Goal: Check status: Check status

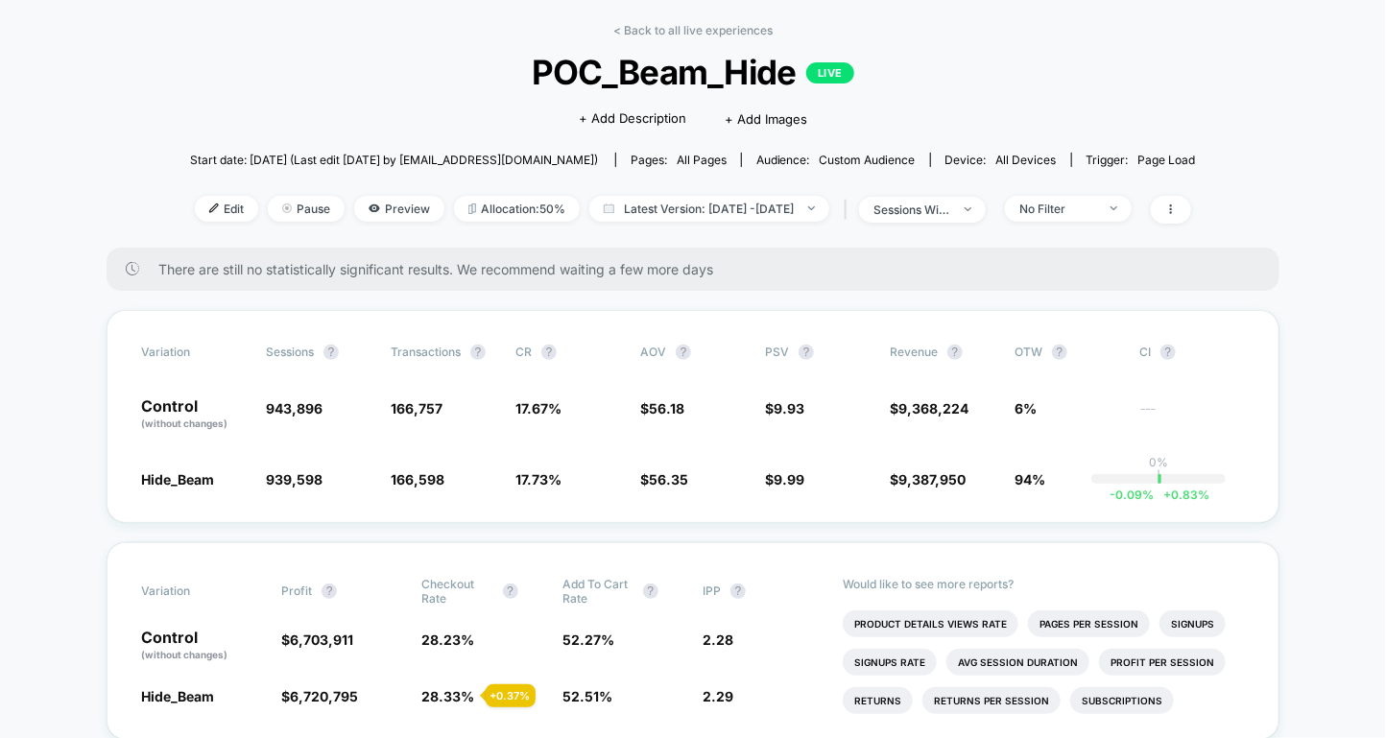
scroll to position [81, 0]
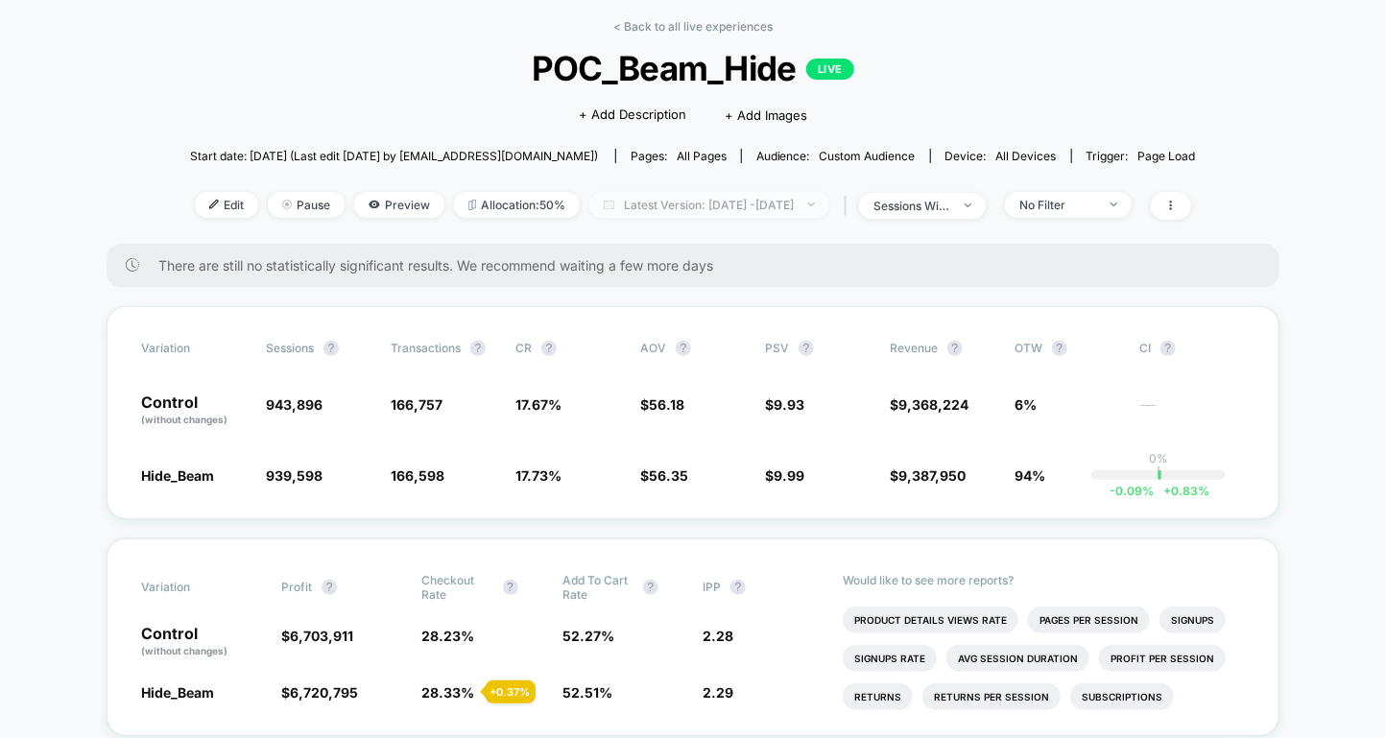
click at [801, 209] on span "Latest Version: [DATE] - [DATE]" at bounding box center [709, 205] width 240 height 26
select select "*"
select select "****"
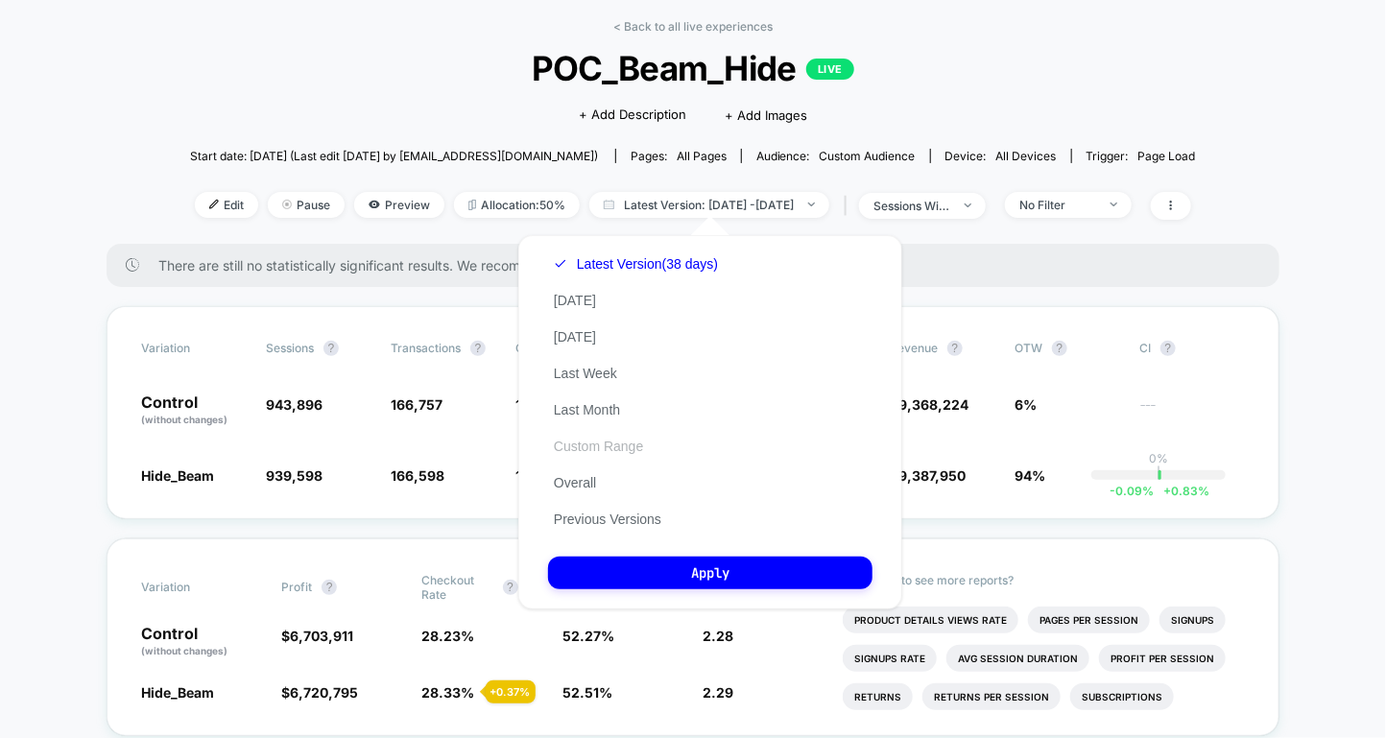
click at [613, 442] on button "Custom Range" at bounding box center [598, 446] width 101 height 17
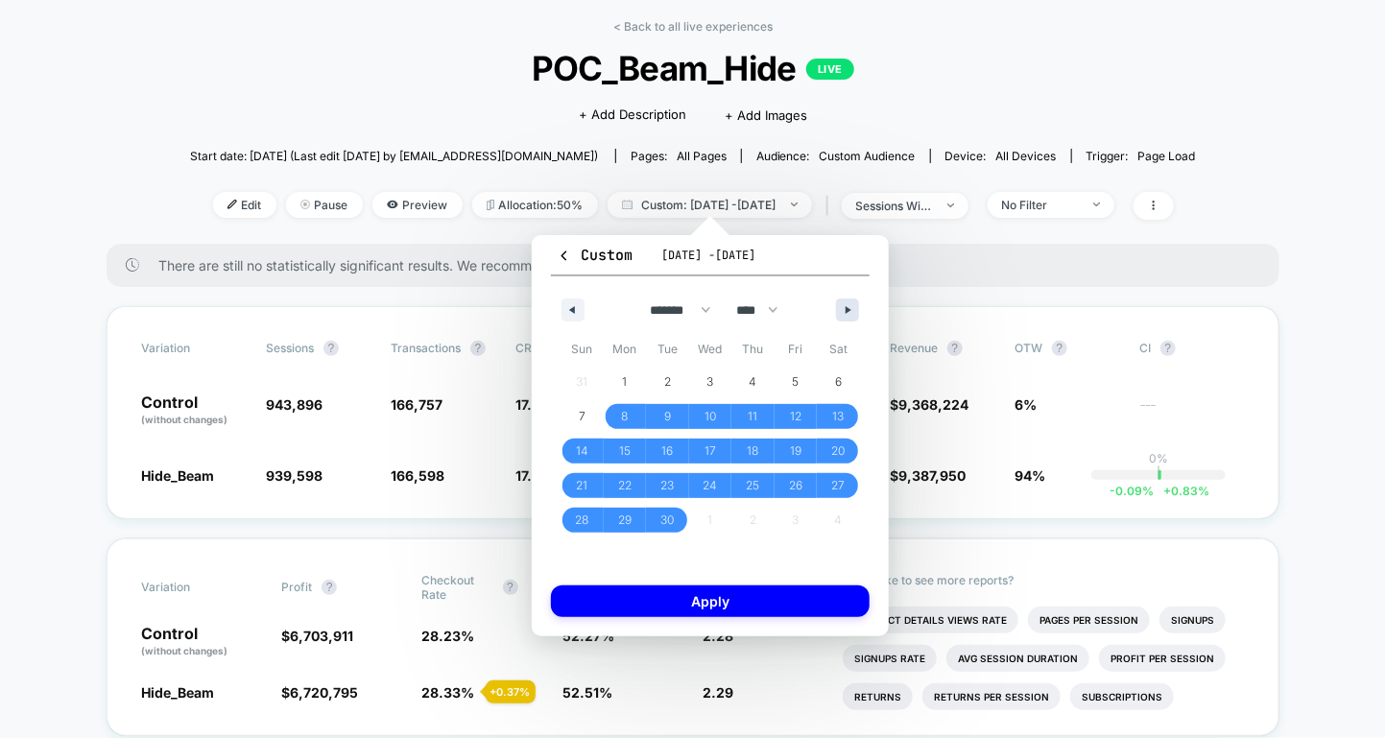
click at [855, 299] on button "button" at bounding box center [847, 310] width 23 height 23
select select "*"
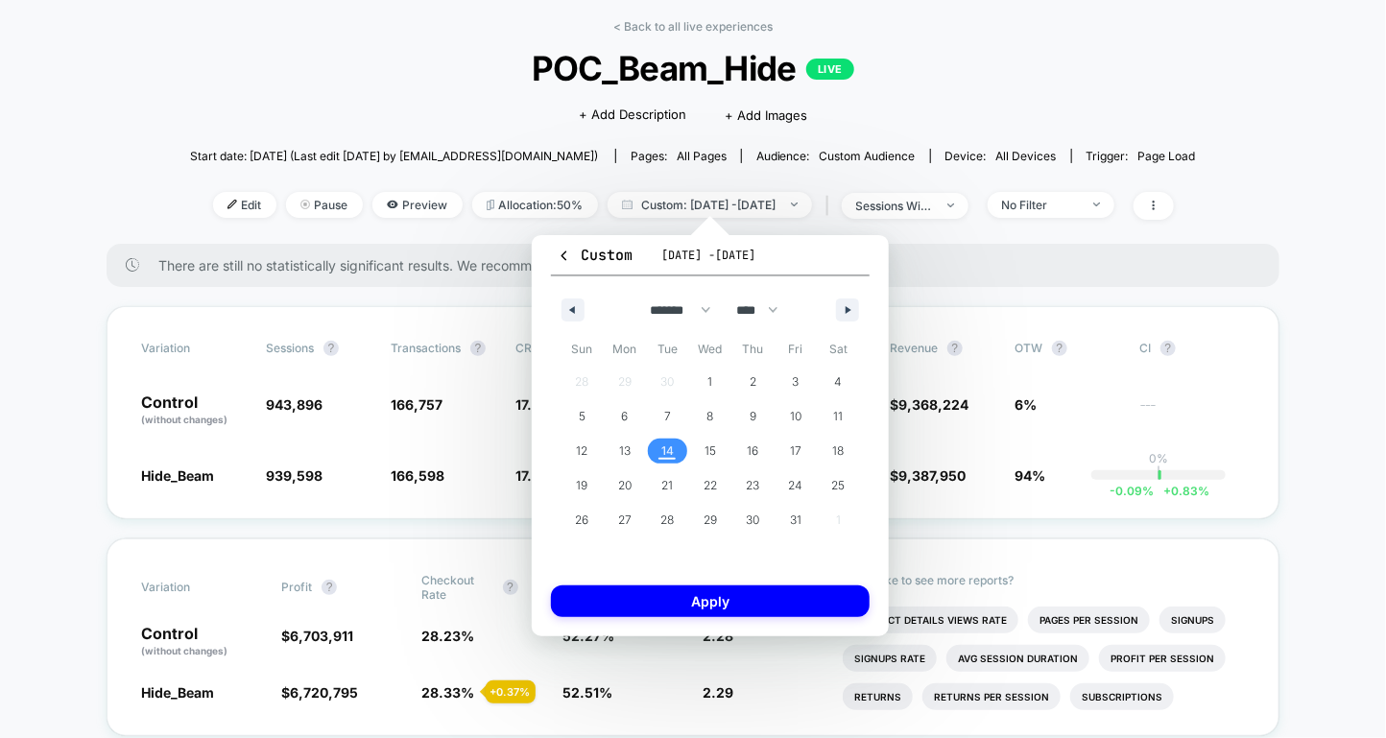
click at [671, 444] on span "14" at bounding box center [667, 451] width 12 height 35
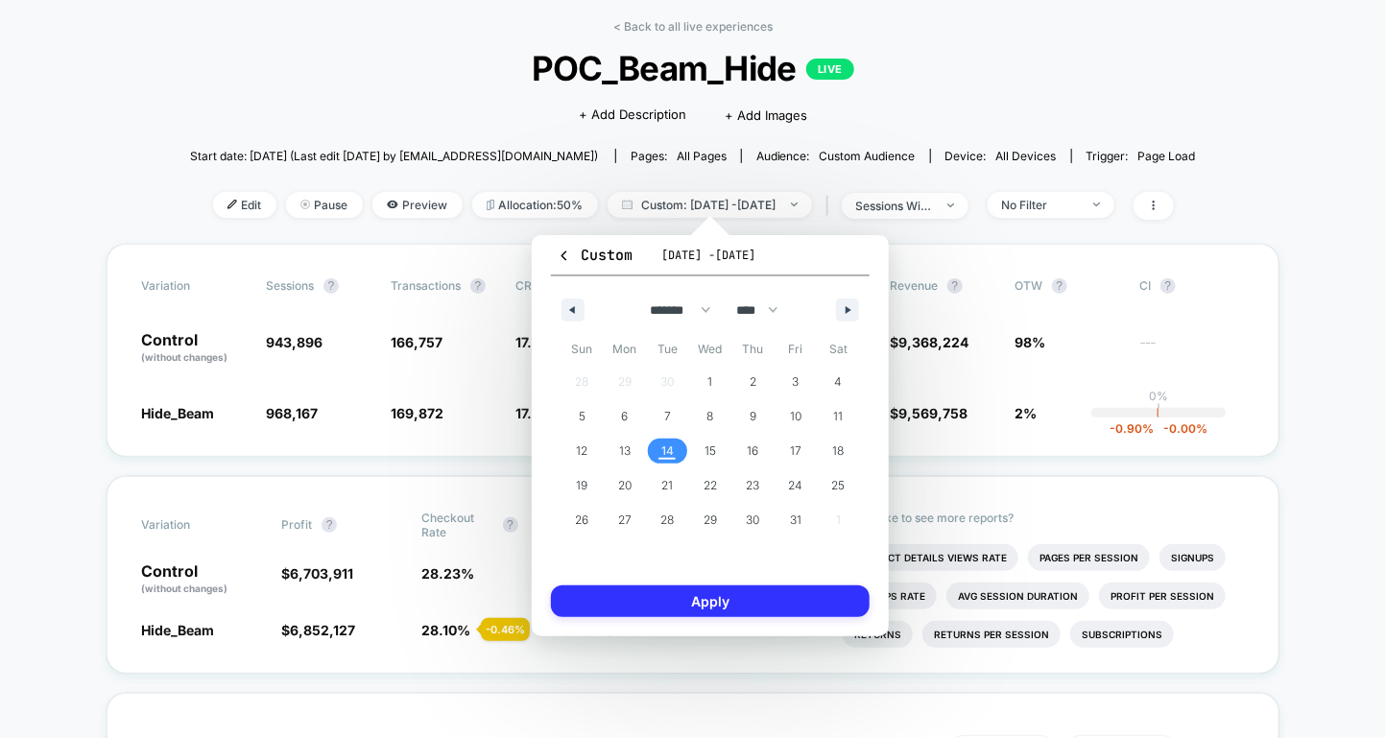
click at [707, 605] on button "Apply" at bounding box center [710, 602] width 319 height 32
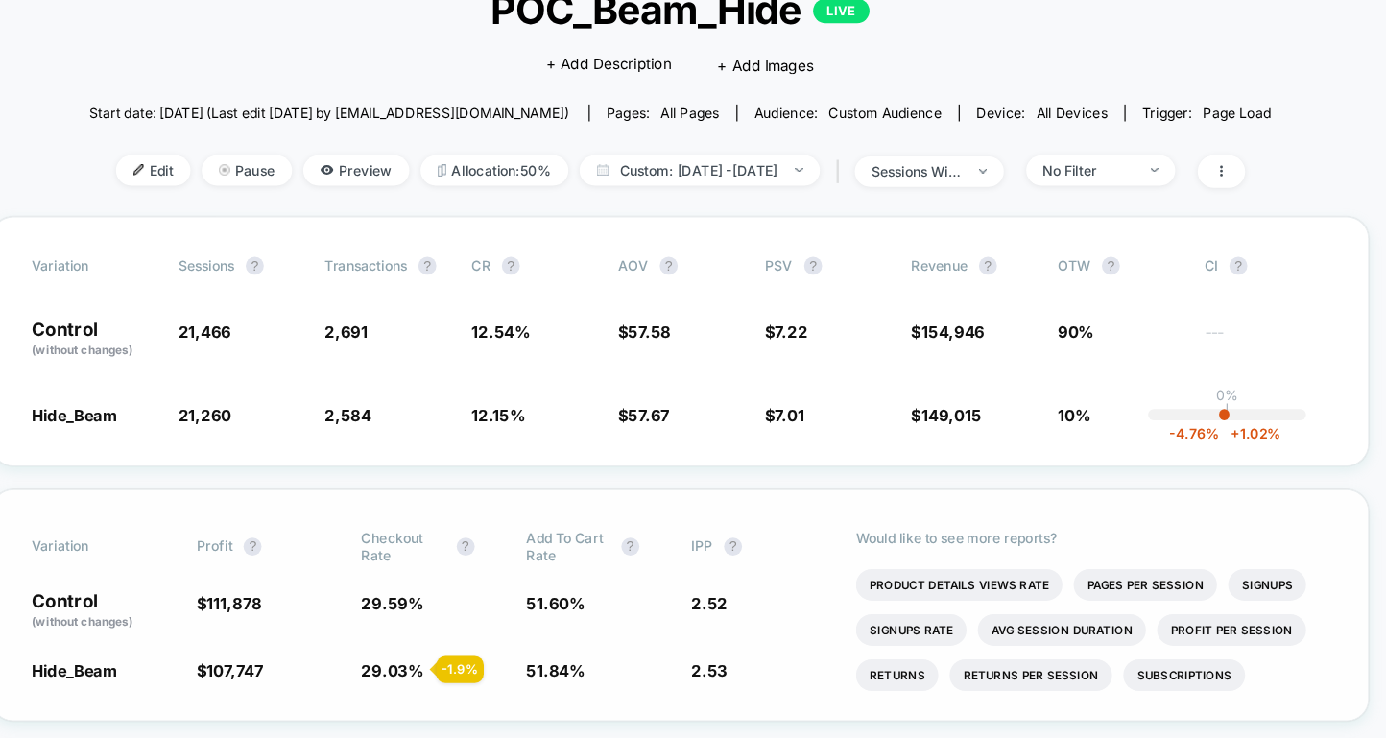
scroll to position [107, 0]
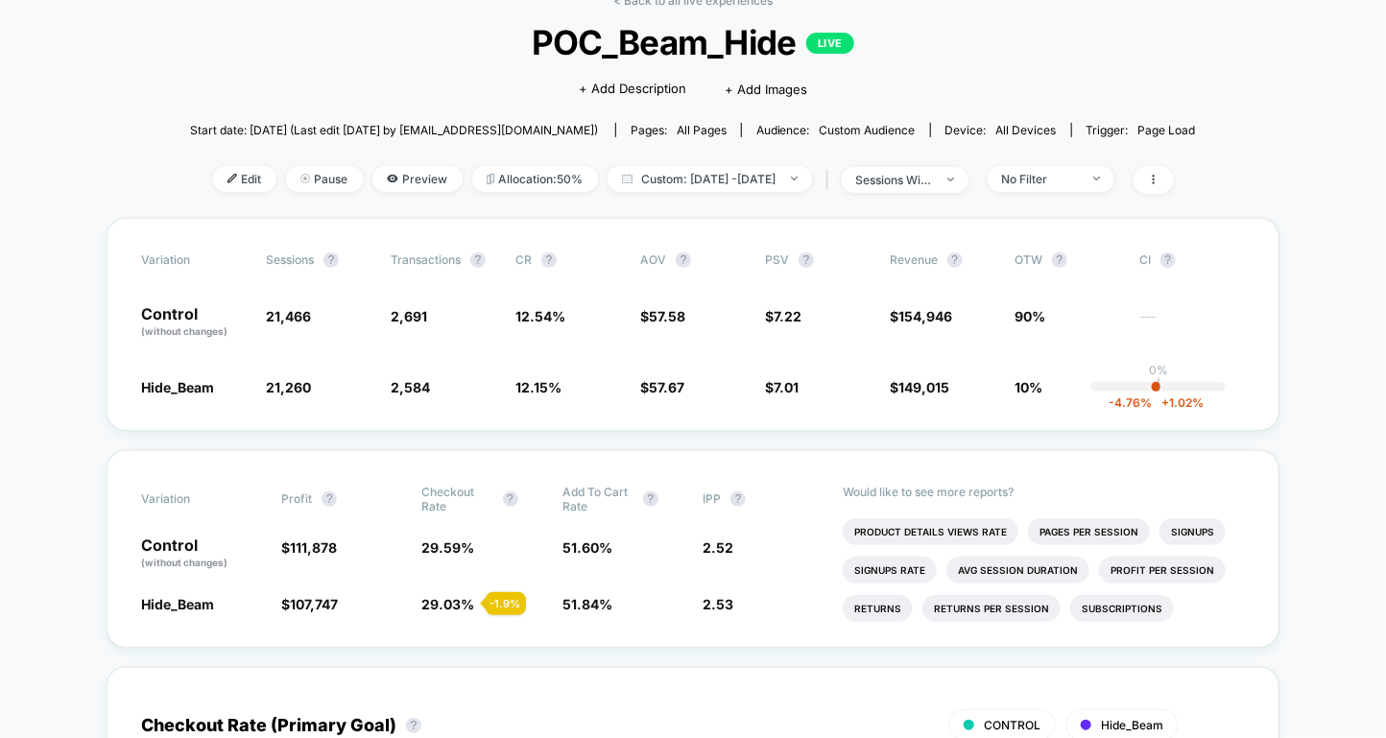
click at [948, 190] on div "| sessions with impression" at bounding box center [895, 180] width 147 height 28
click at [933, 182] on div "sessions with impression" at bounding box center [894, 180] width 77 height 14
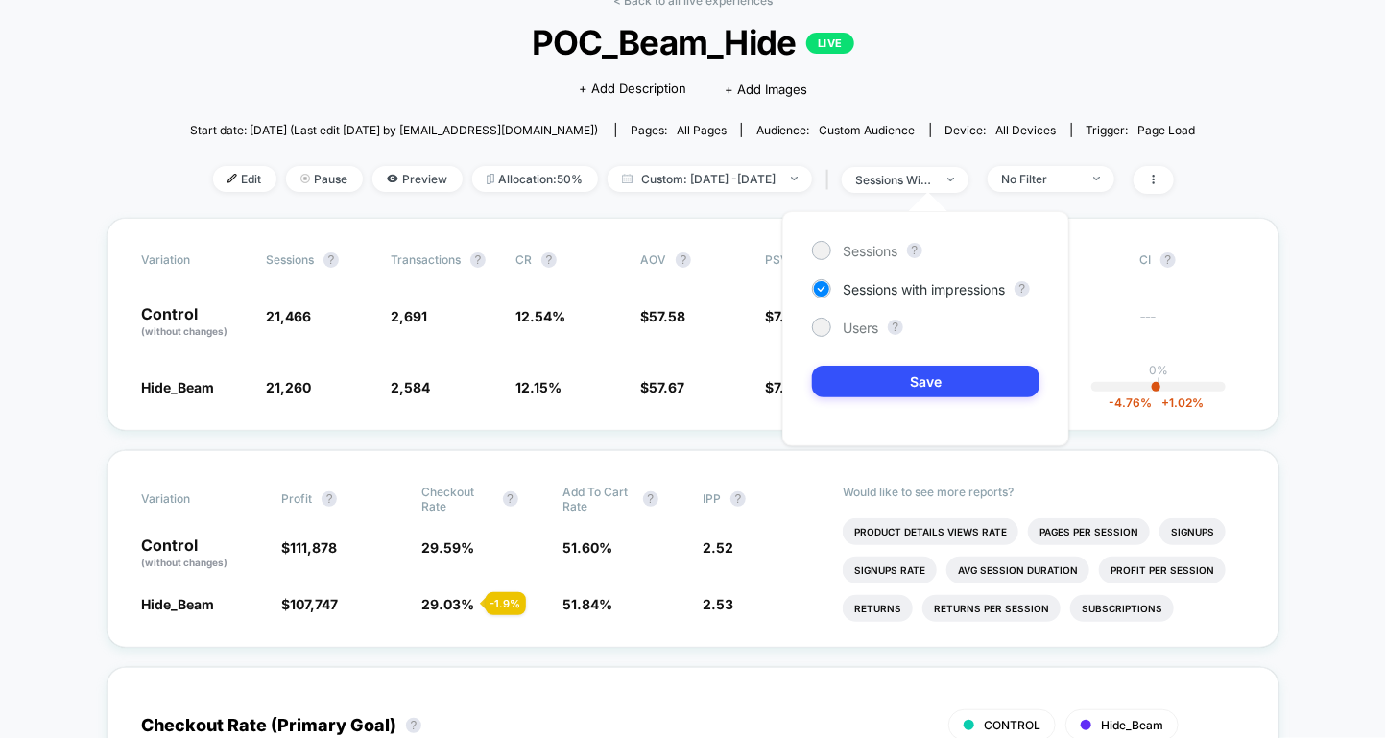
click at [883, 333] on div "Users ?" at bounding box center [926, 327] width 228 height 19
click at [834, 325] on div "Users" at bounding box center [845, 327] width 66 height 19
click at [872, 375] on button "Save" at bounding box center [926, 382] width 228 height 32
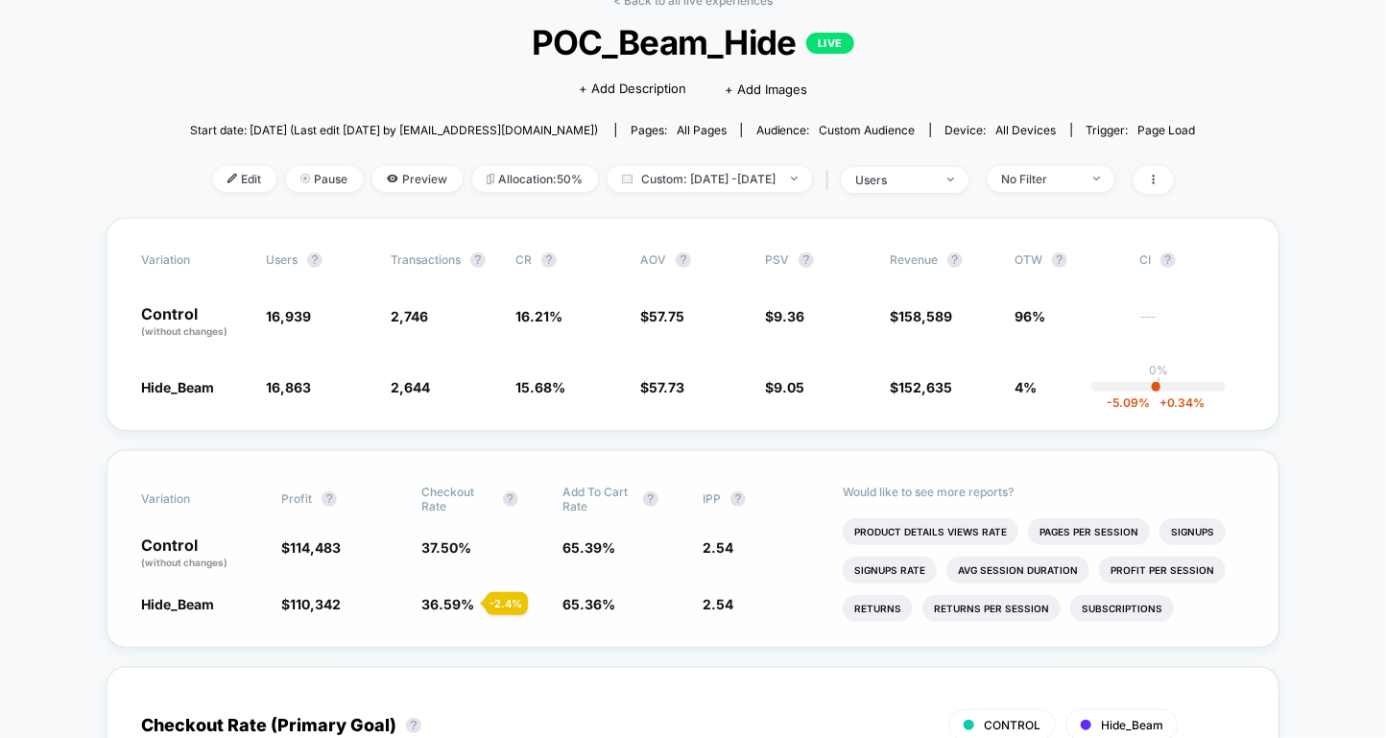
click at [448, 599] on span "36.59 %" at bounding box center [448, 604] width 53 height 16
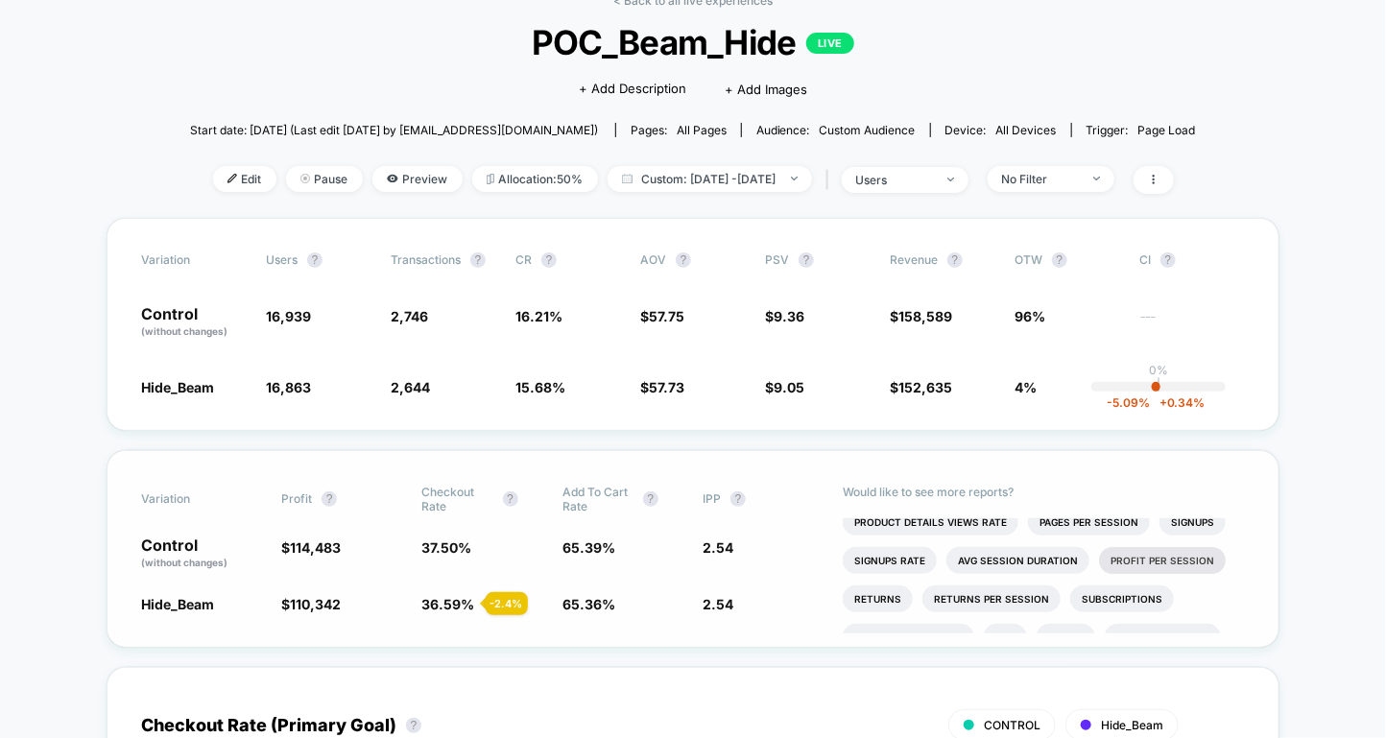
click at [953, 559] on li "Profit Per Session" at bounding box center [1162, 560] width 127 height 27
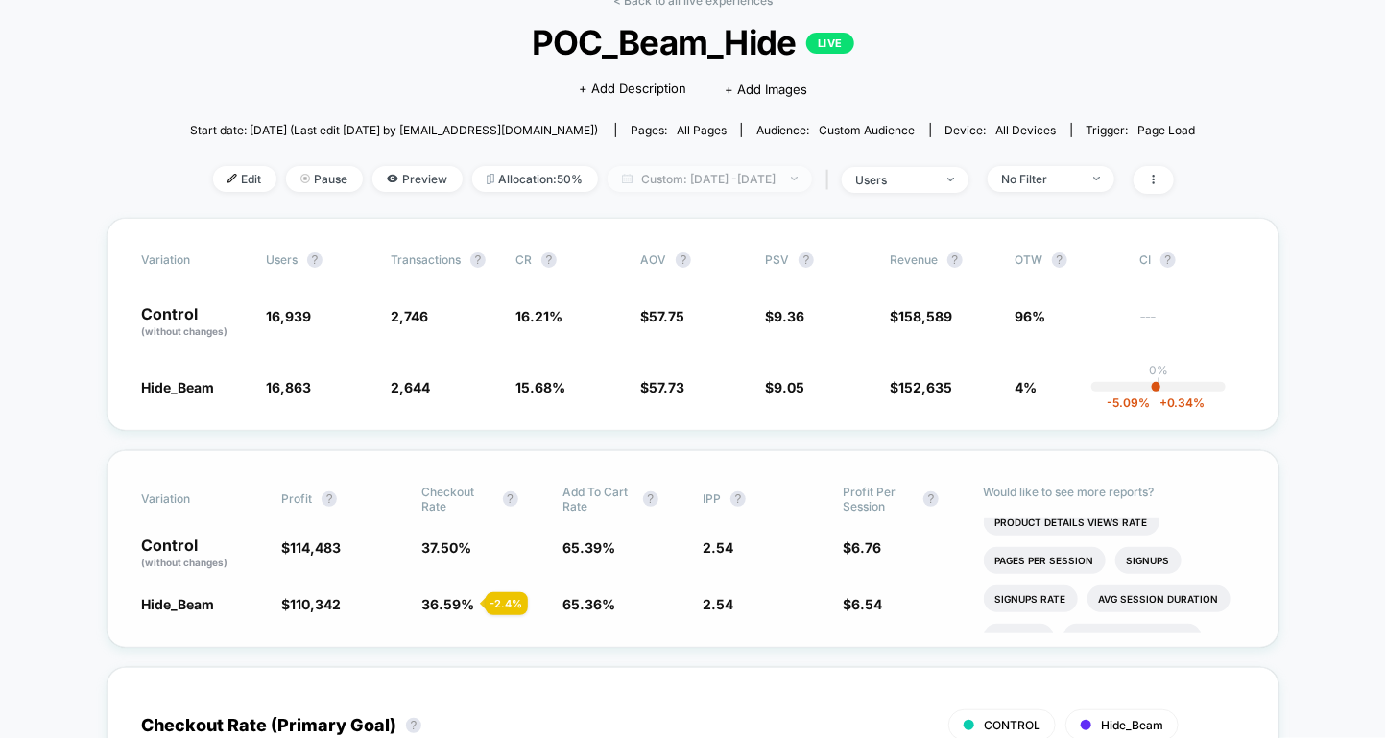
click at [714, 182] on span "Custom: [DATE] - [DATE]" at bounding box center [710, 179] width 204 height 26
select select "*"
select select "****"
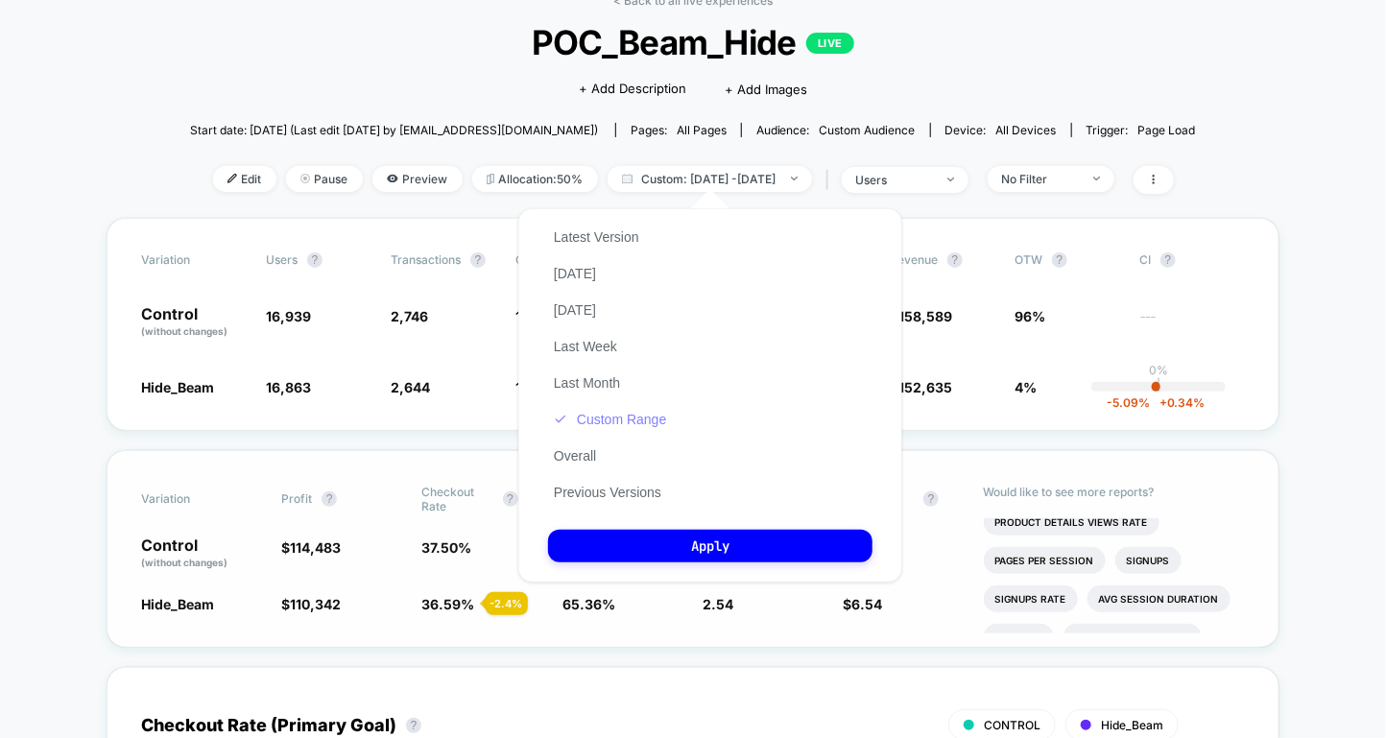
click at [621, 414] on button "Custom Range" at bounding box center [610, 419] width 124 height 17
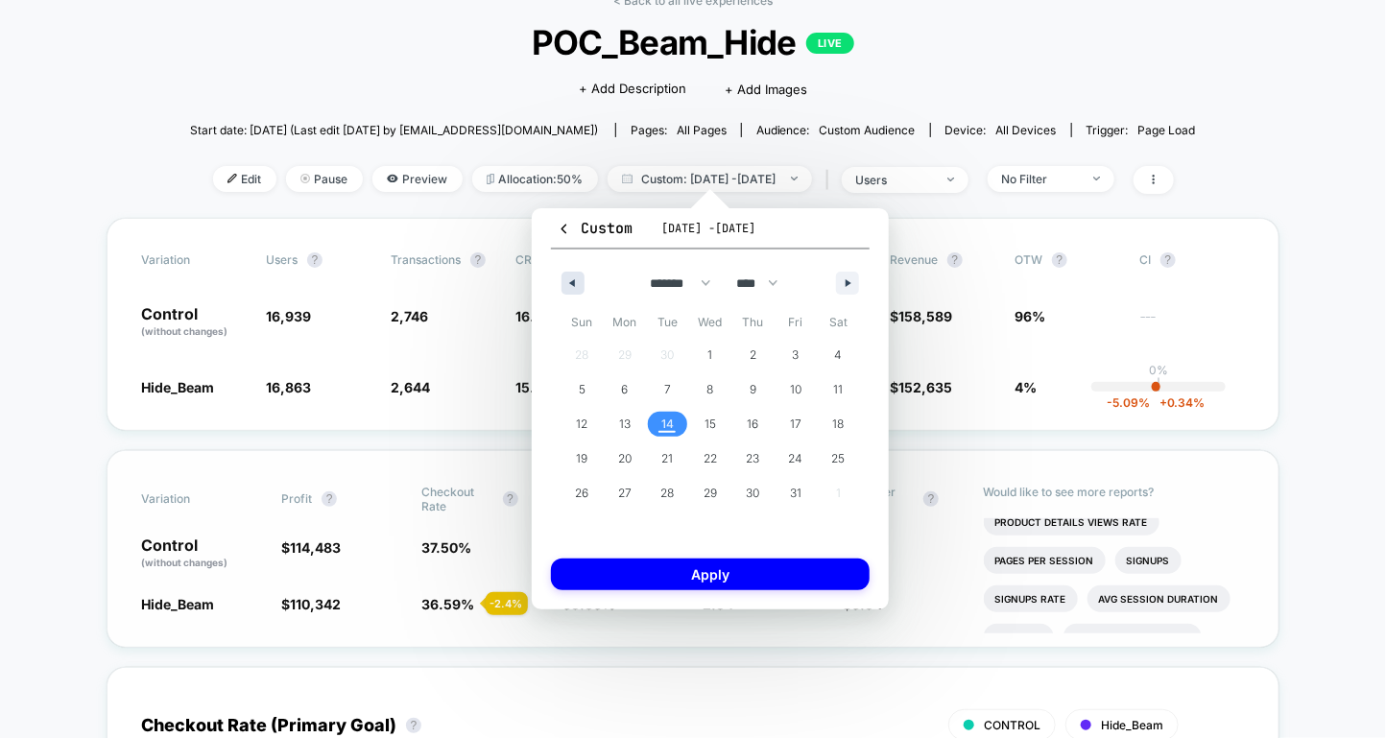
click at [567, 284] on icon "button" at bounding box center [570, 283] width 10 height 8
select select "*"
click at [638, 490] on span "29" at bounding box center [625, 493] width 43 height 25
click at [666, 490] on span "30" at bounding box center [667, 493] width 13 height 35
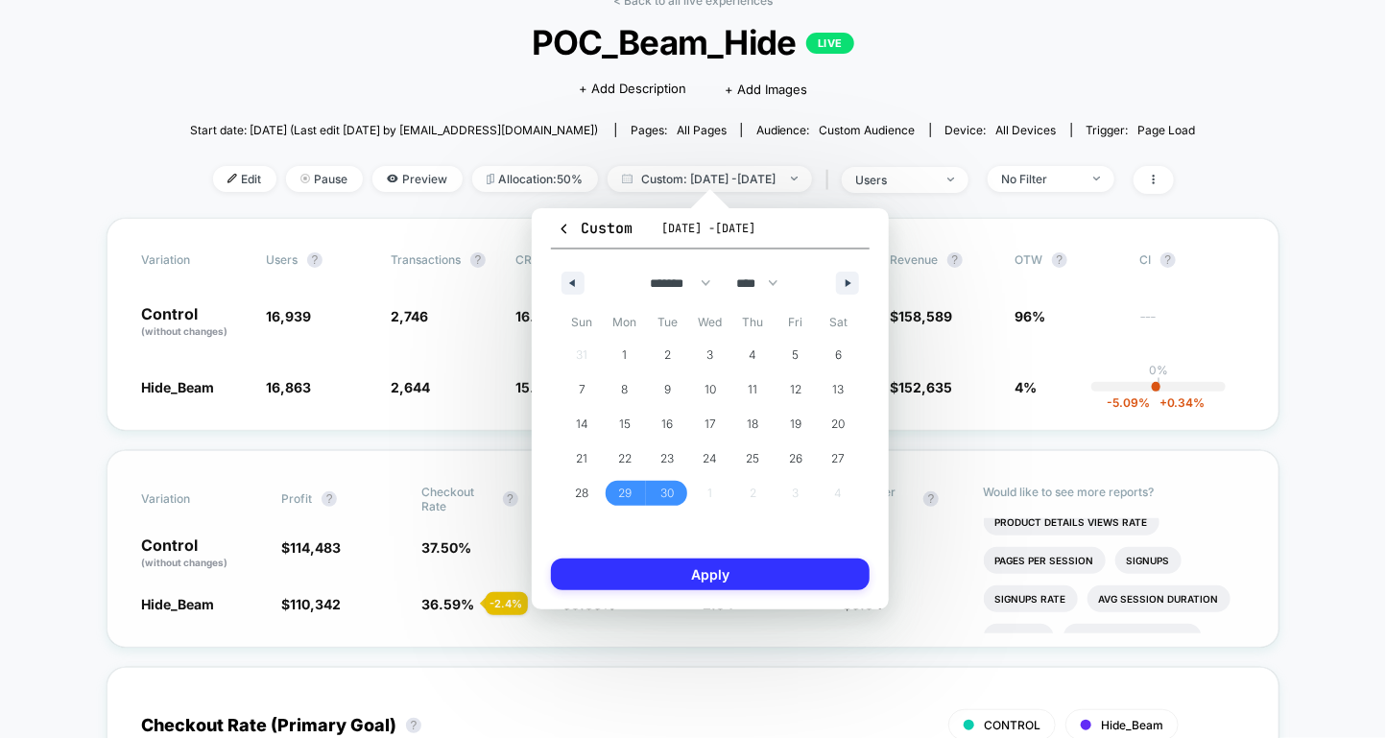
click at [666, 582] on button "Apply" at bounding box center [710, 575] width 319 height 32
